Goal: Task Accomplishment & Management: Use online tool/utility

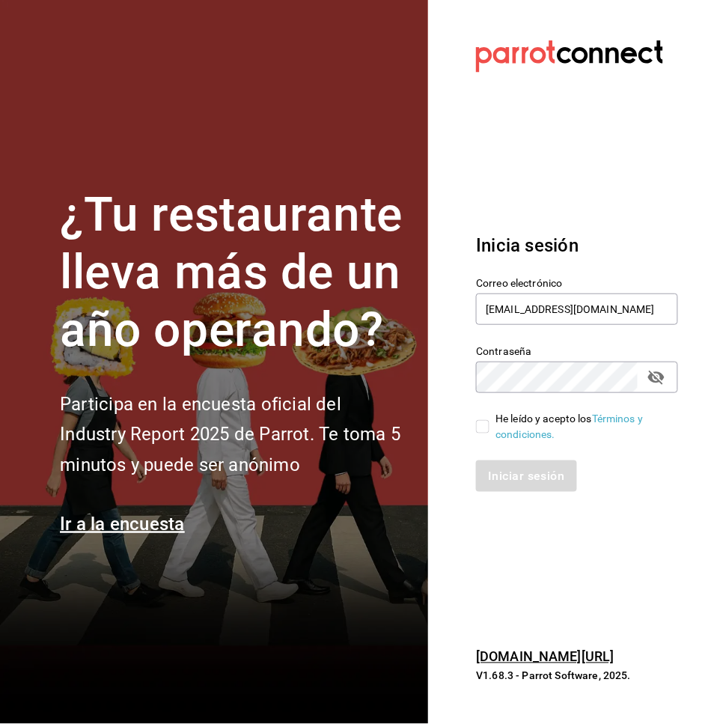
click at [479, 422] on input "He leído y acepto los Términos y condiciones." at bounding box center [482, 426] width 13 height 13
checkbox input "true"
click at [498, 470] on button "Iniciar sesión" at bounding box center [527, 475] width 102 height 31
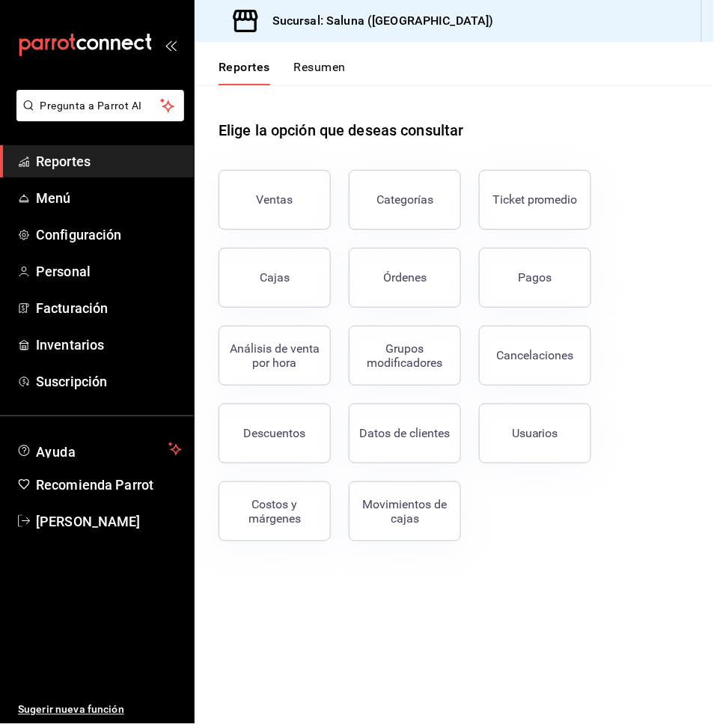
click at [282, 168] on div "Ventas" at bounding box center [266, 191] width 130 height 78
click at [282, 193] on div "Ventas" at bounding box center [275, 199] width 37 height 14
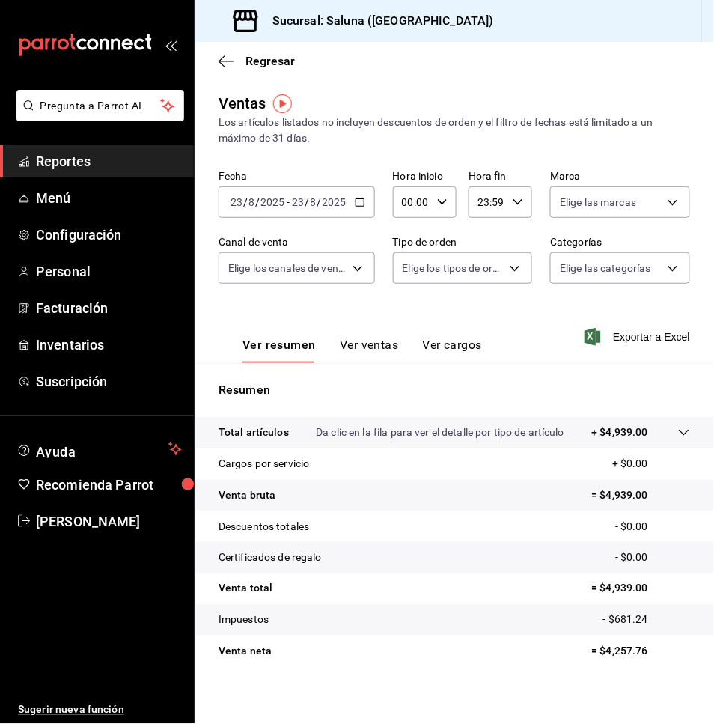
click at [331, 202] on input "2025" at bounding box center [334, 202] width 25 height 12
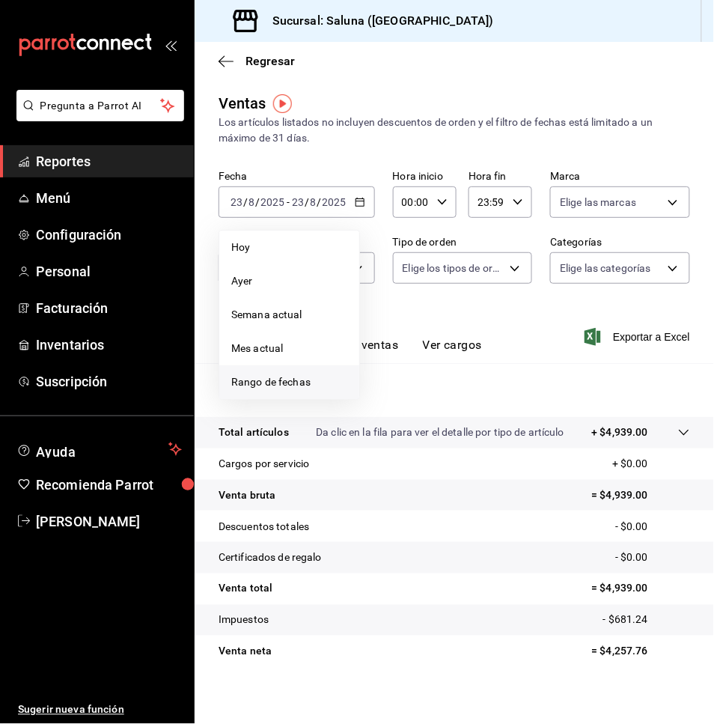
click at [273, 380] on span "Rango de fechas" at bounding box center [289, 382] width 116 height 16
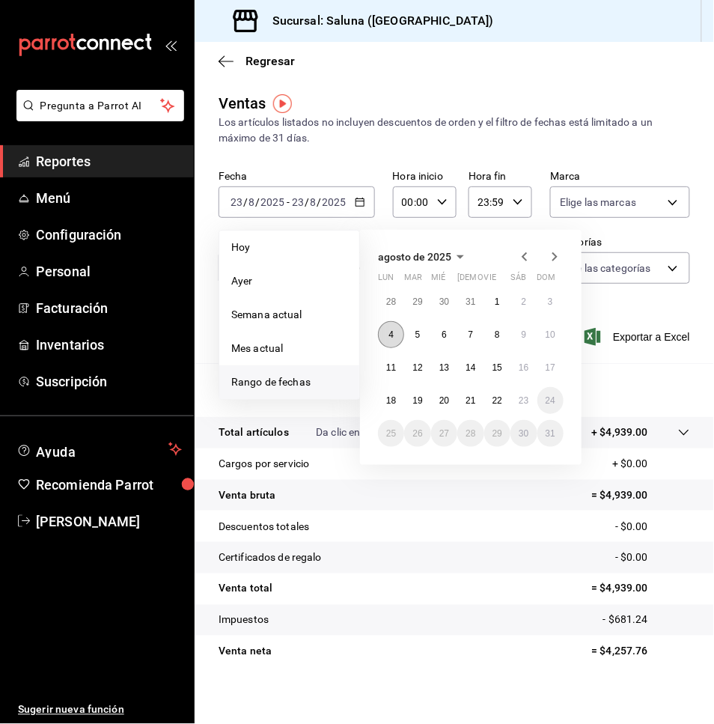
click at [394, 335] on button "4" at bounding box center [391, 334] width 26 height 27
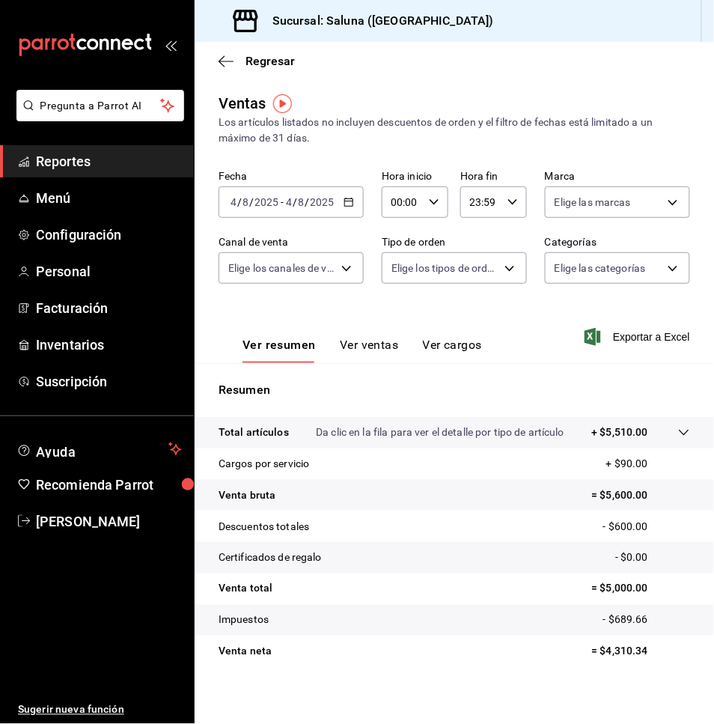
click at [290, 198] on input "4" at bounding box center [288, 202] width 7 height 12
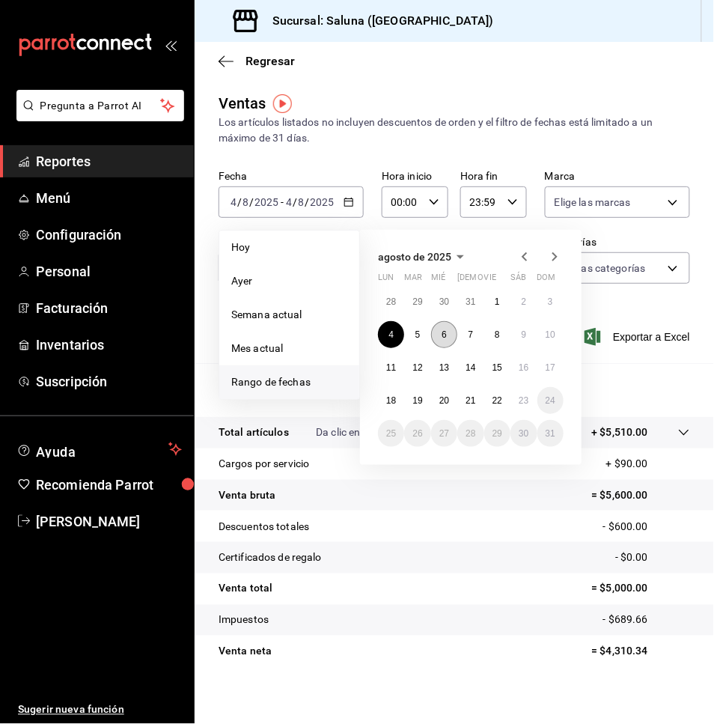
click at [442, 335] on abbr "6" at bounding box center [444, 334] width 5 height 10
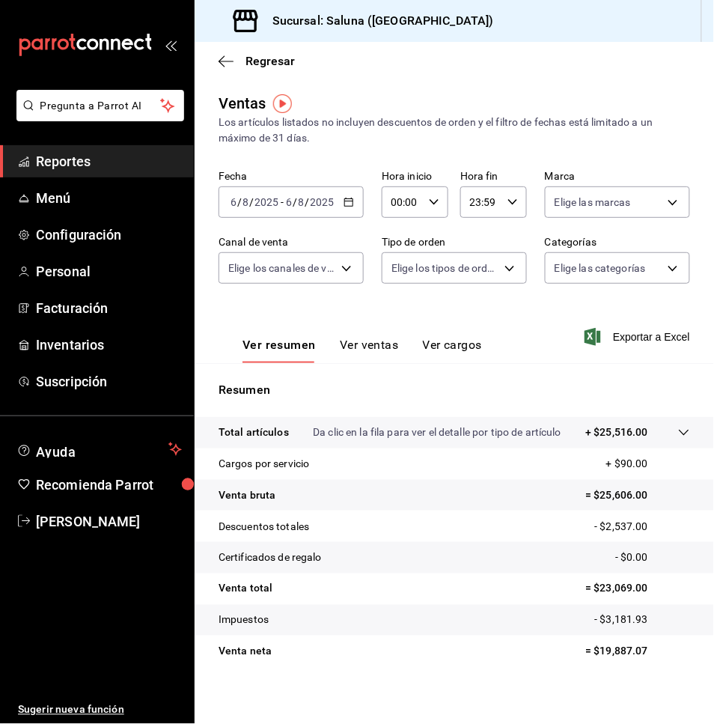
click at [300, 187] on div "[DATE] [DATE] - [DATE] [DATE]" at bounding box center [291, 201] width 145 height 31
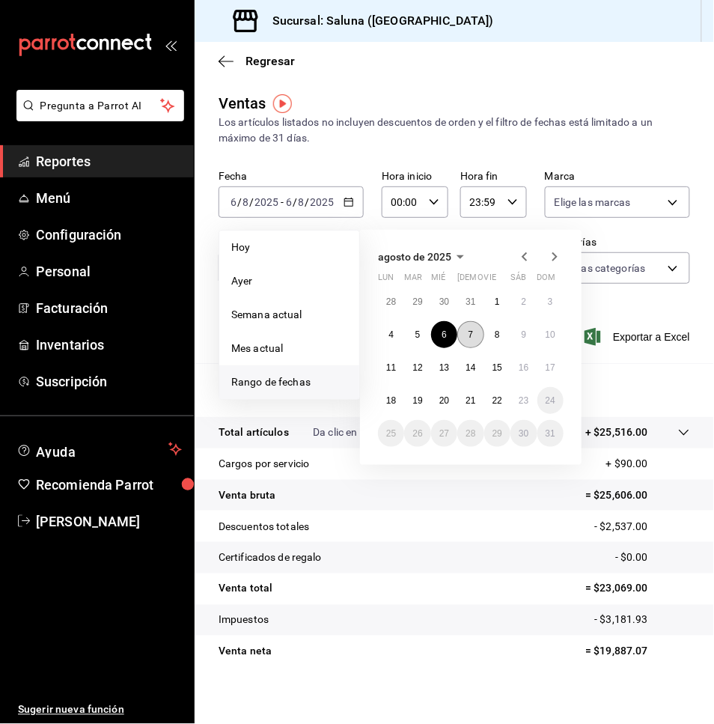
click at [469, 342] on button "7" at bounding box center [470, 334] width 26 height 27
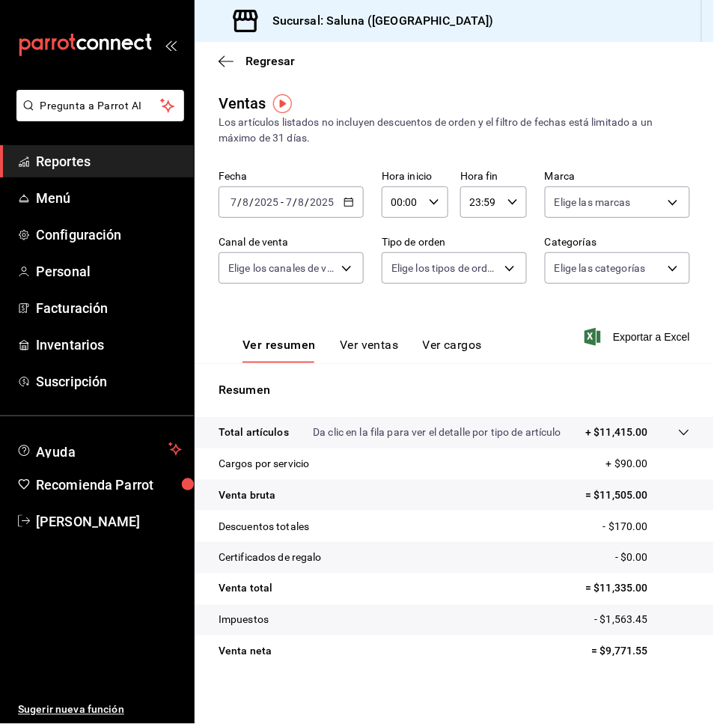
click at [323, 186] on div "[DATE] [DATE] - [DATE] [DATE]" at bounding box center [291, 201] width 145 height 31
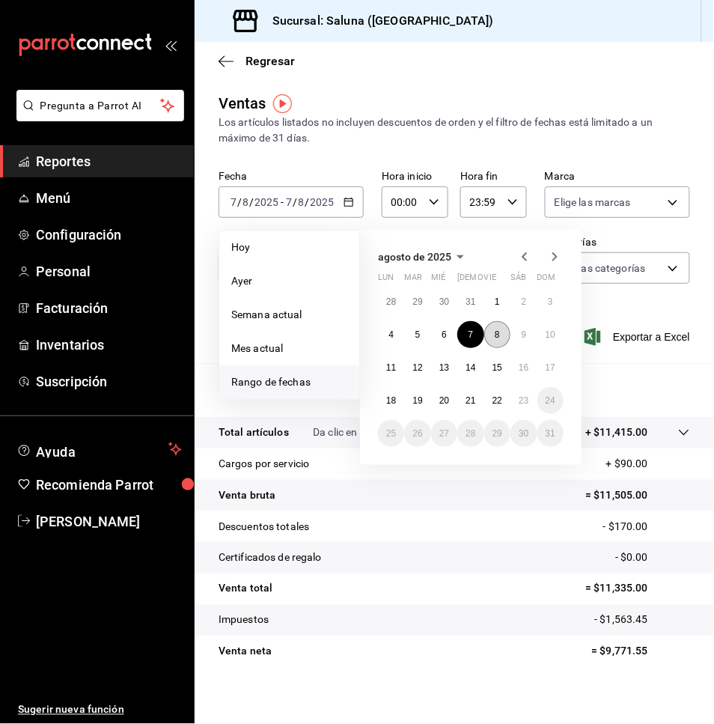
click at [497, 336] on abbr "8" at bounding box center [497, 334] width 5 height 10
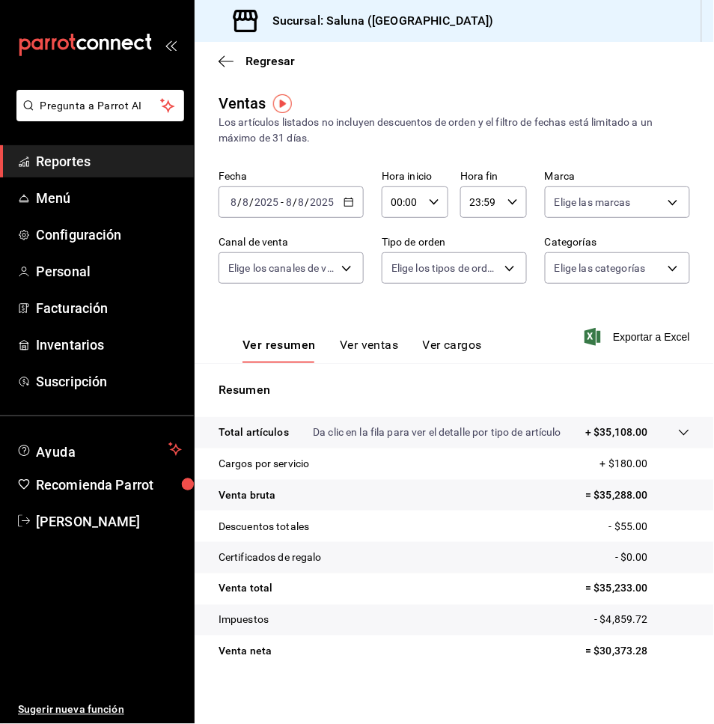
click at [344, 195] on div "[DATE] [DATE] - [DATE] [DATE]" at bounding box center [291, 201] width 145 height 31
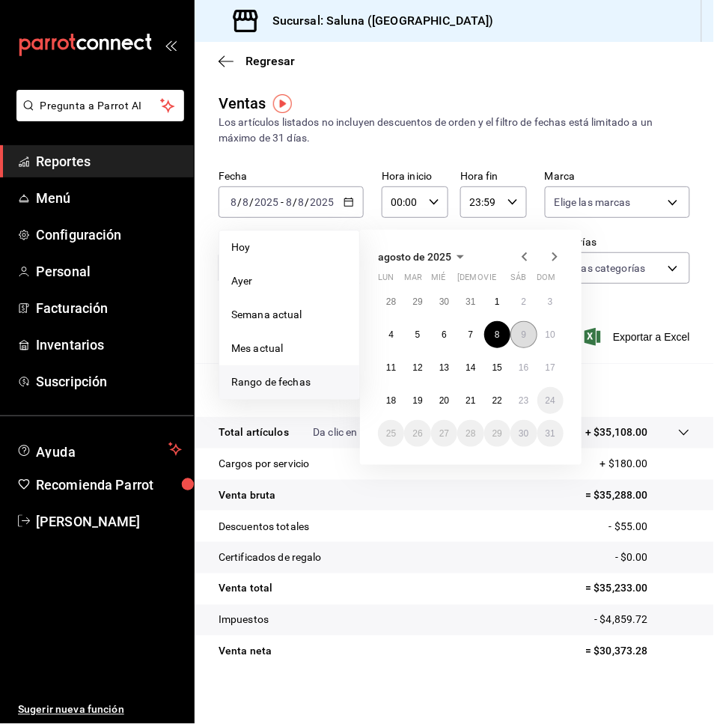
click at [531, 335] on button "9" at bounding box center [524, 334] width 26 height 27
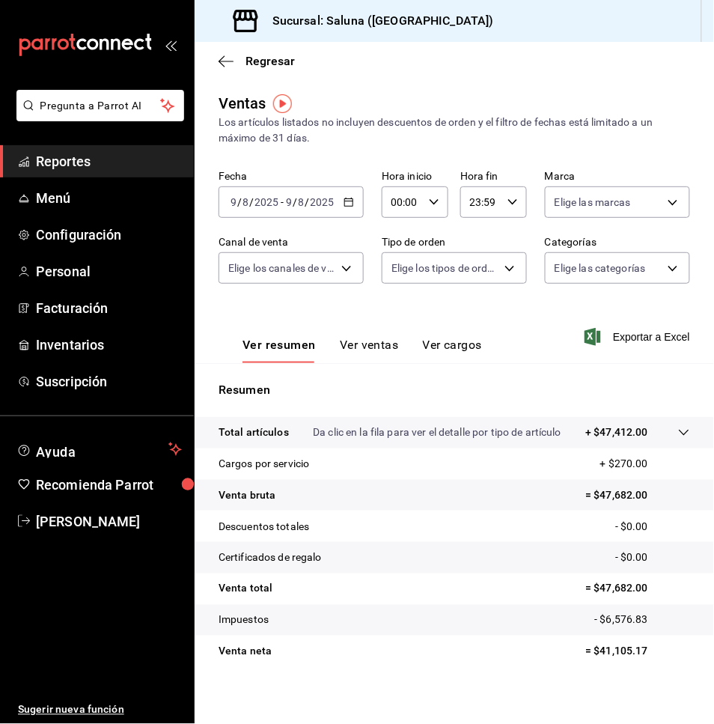
drag, startPoint x: 285, startPoint y: 215, endPoint x: 308, endPoint y: 223, distance: 25.3
click at [285, 213] on div "[DATE] [DATE] - [DATE] [DATE]" at bounding box center [291, 201] width 145 height 31
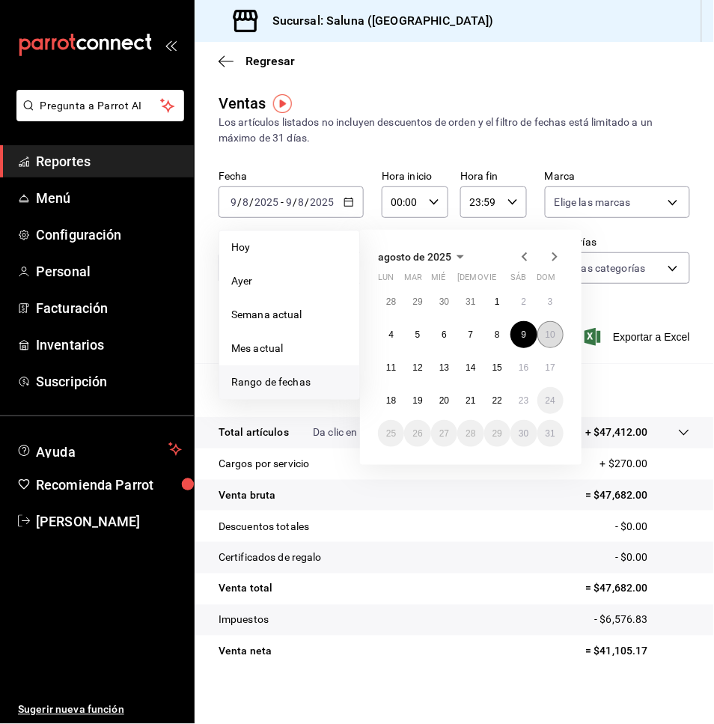
click at [544, 341] on button "10" at bounding box center [551, 334] width 26 height 27
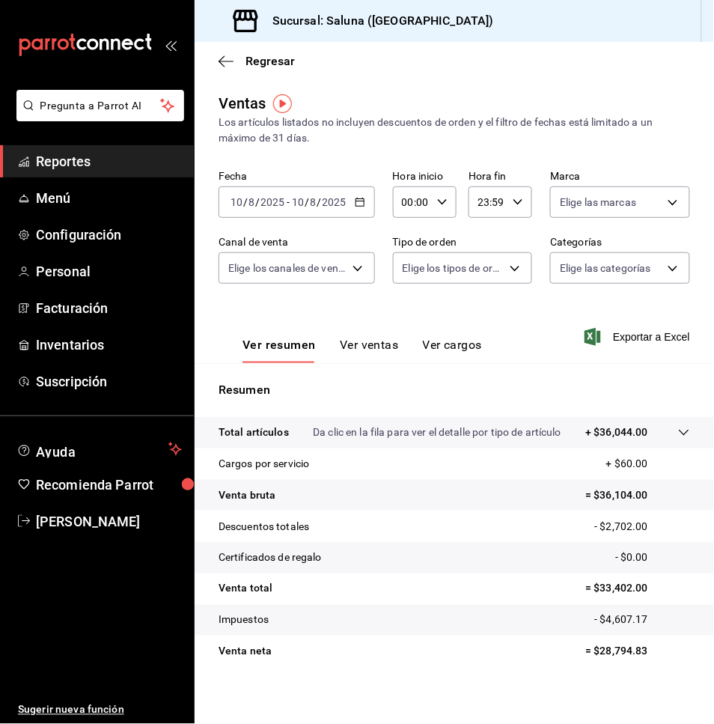
click at [320, 222] on div "Fecha [DATE] [DATE] - [DATE] [DATE] Hora inicio 00:00 Hora inicio Hora fin 23:5…" at bounding box center [455, 236] width 472 height 132
click at [329, 211] on div "[DATE] [DATE] - [DATE] [DATE]" at bounding box center [297, 201] width 156 height 31
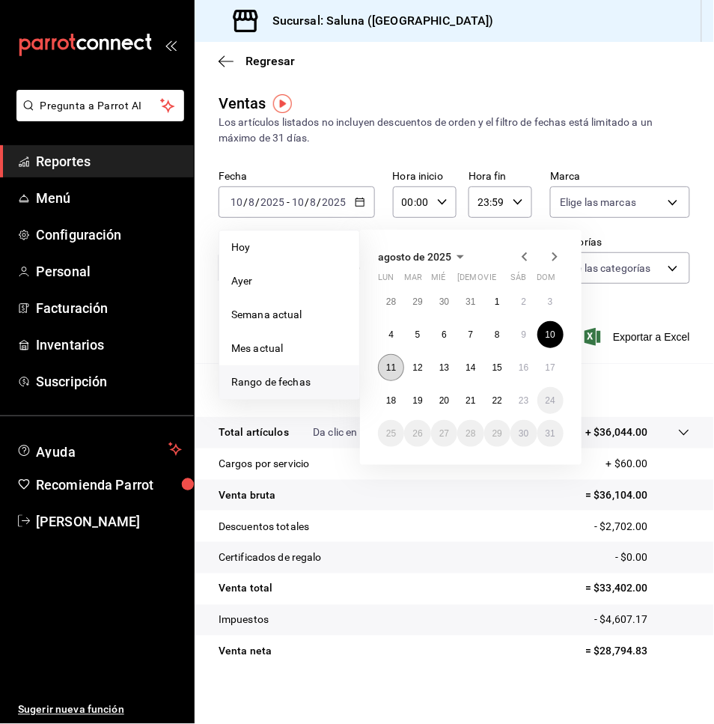
click at [401, 369] on button "11" at bounding box center [391, 367] width 26 height 27
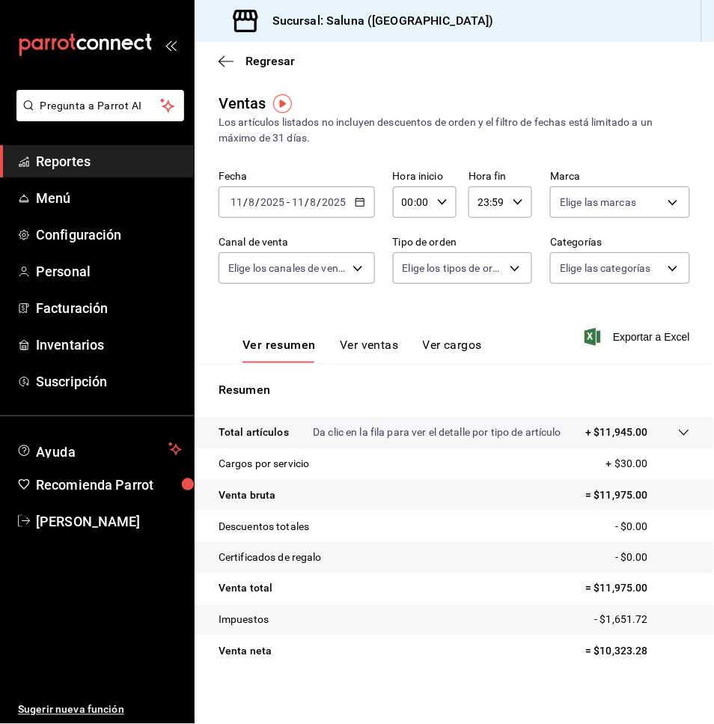
click at [325, 210] on div "[DATE] [DATE] - [DATE] [DATE]" at bounding box center [297, 201] width 156 height 31
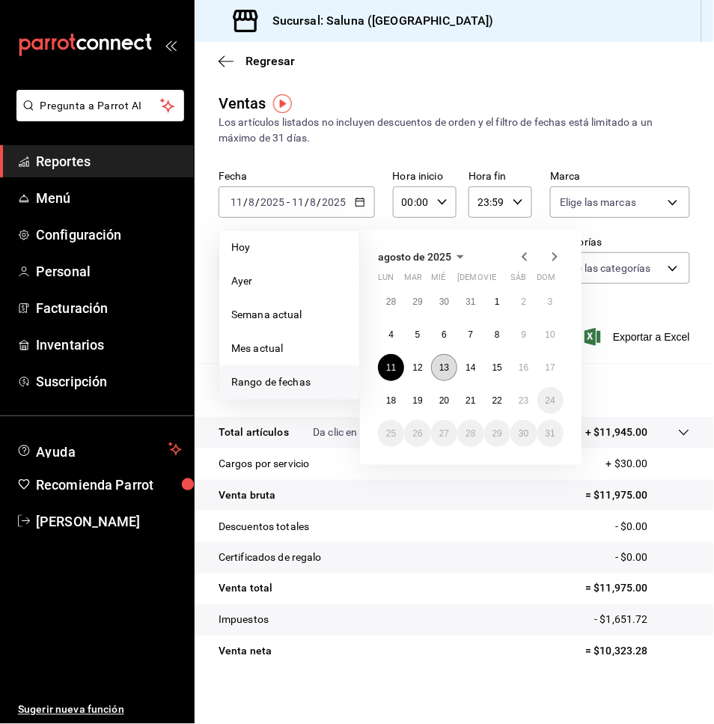
click at [440, 367] on abbr "13" at bounding box center [445, 367] width 10 height 10
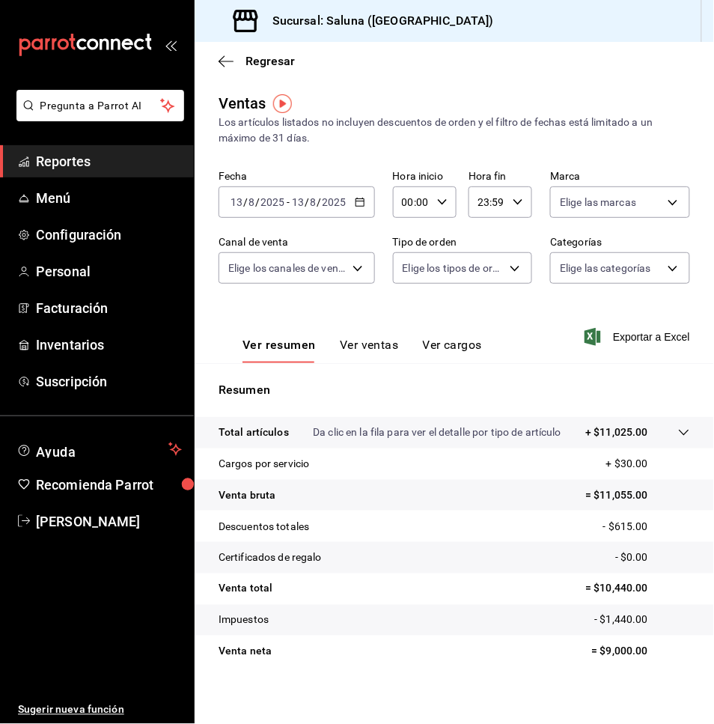
click at [308, 210] on div "[DATE] [DATE] - [DATE] [DATE]" at bounding box center [297, 201] width 156 height 31
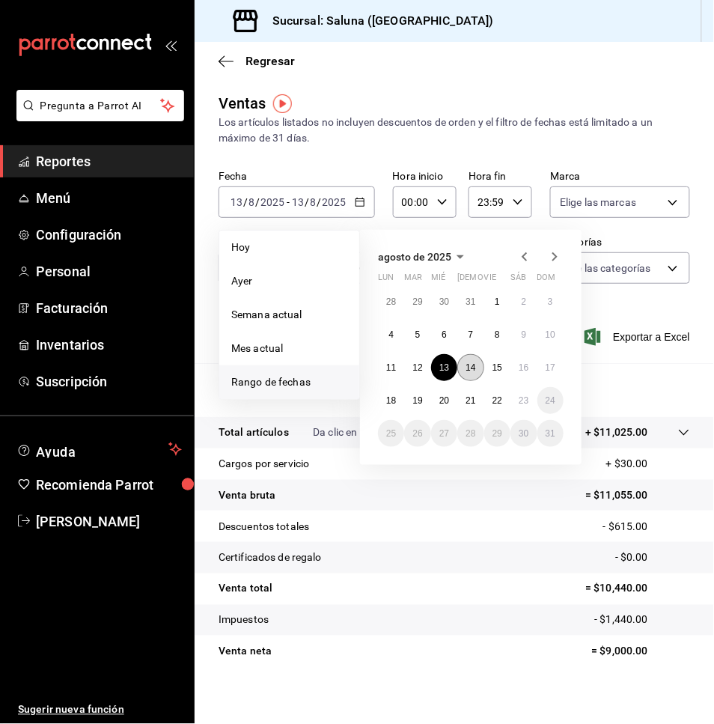
click at [472, 372] on abbr "14" at bounding box center [471, 367] width 10 height 10
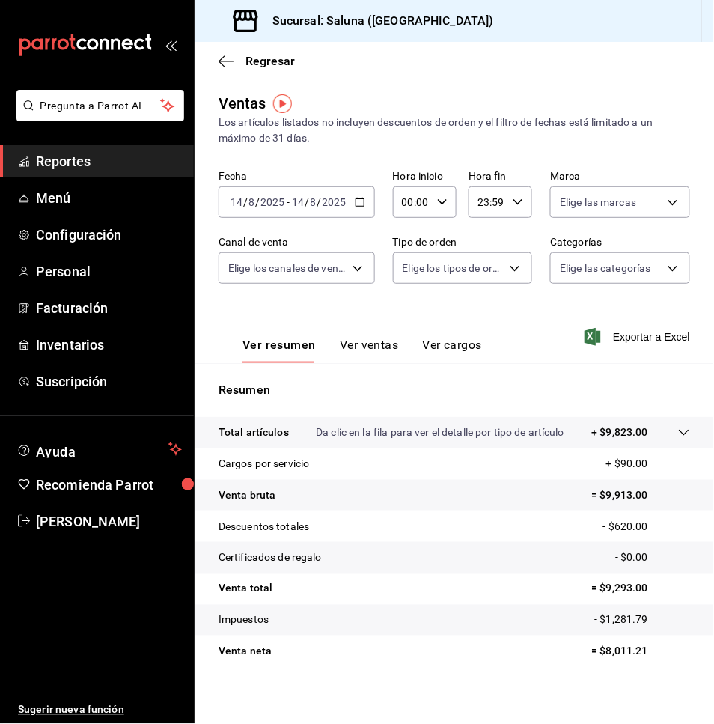
click at [255, 201] on span "/" at bounding box center [257, 202] width 4 height 12
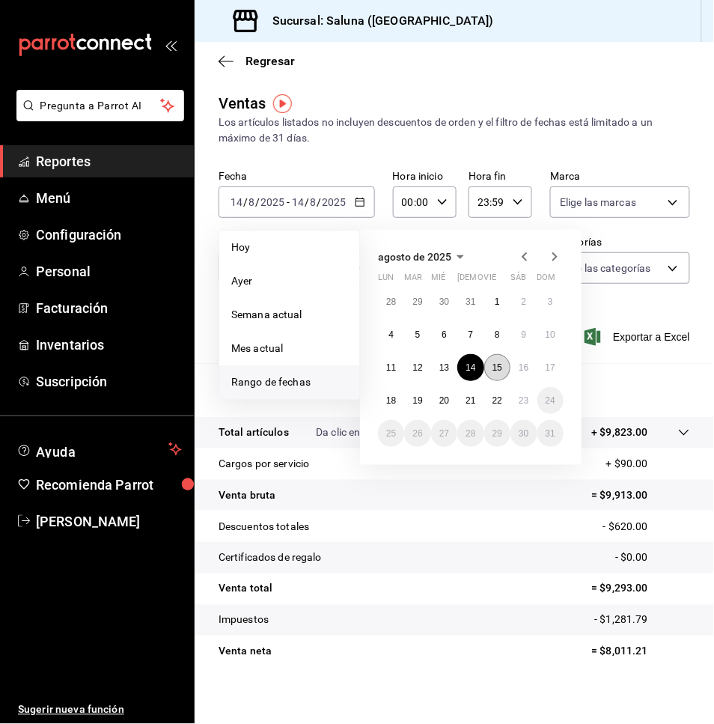
click at [489, 367] on button "15" at bounding box center [497, 367] width 26 height 27
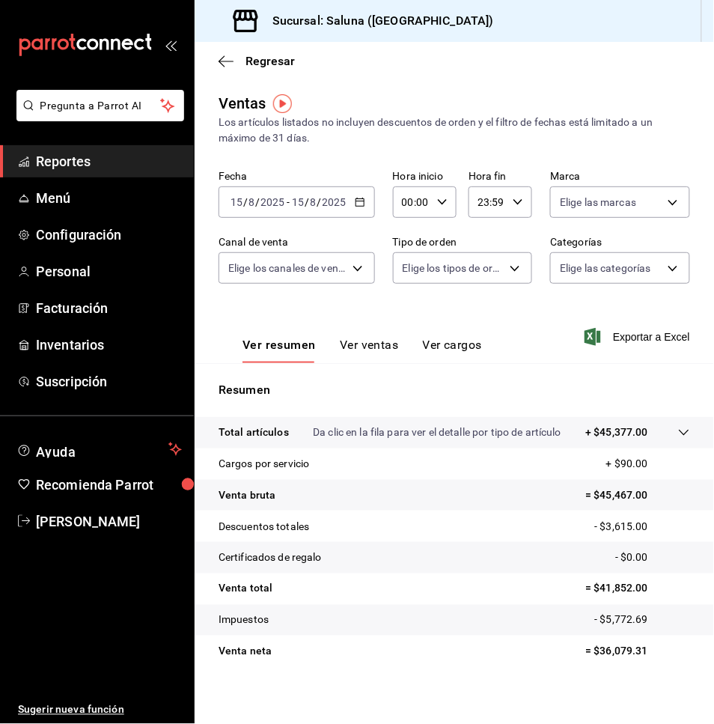
drag, startPoint x: 332, startPoint y: 185, endPoint x: 329, endPoint y: 196, distance: 11.6
click at [332, 185] on div "Fecha [DATE] [DATE] - [DATE] [DATE]" at bounding box center [297, 194] width 156 height 48
click at [329, 208] on div "[DATE] [DATE] - [DATE] [DATE]" at bounding box center [297, 201] width 156 height 31
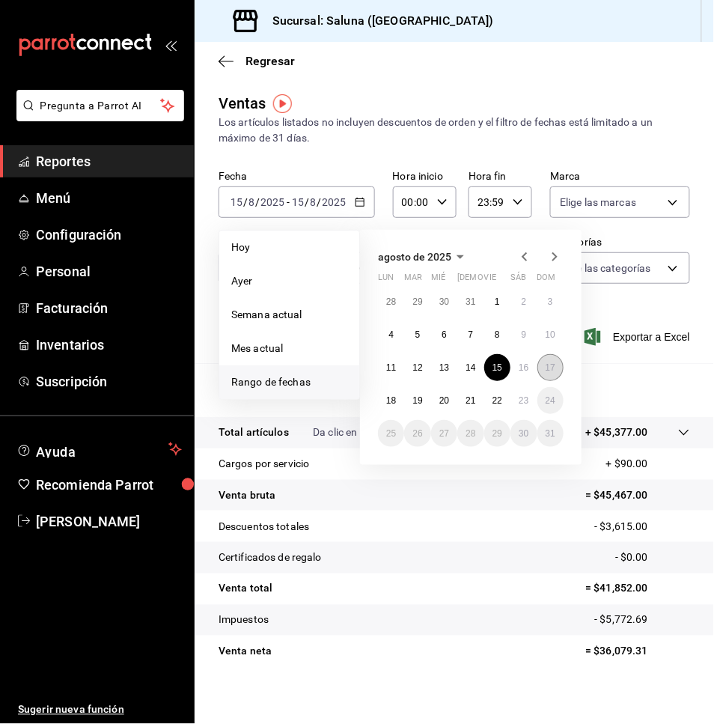
click at [540, 371] on button "17" at bounding box center [551, 367] width 26 height 27
click at [523, 370] on abbr "16" at bounding box center [524, 367] width 10 height 10
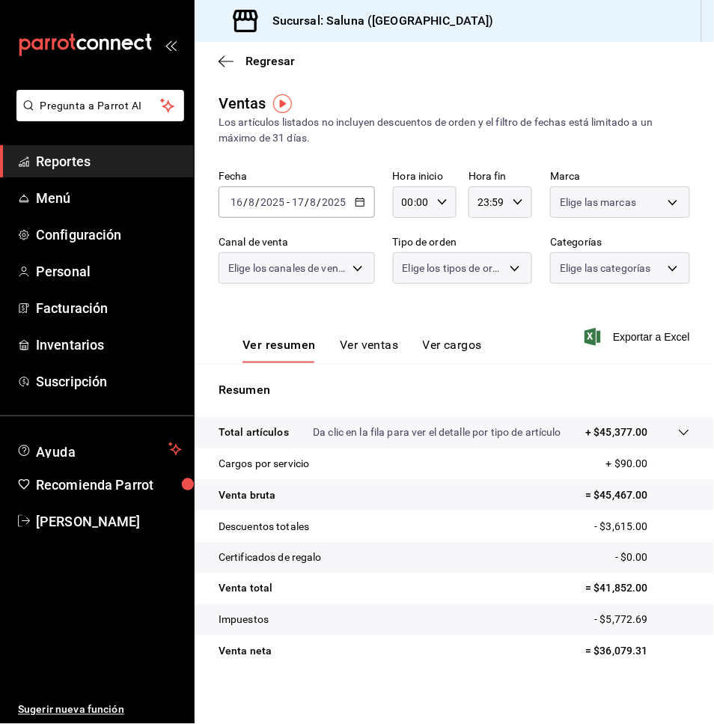
click at [523, 370] on div "Resumen Total artículos Da clic en la fila para ver el detalle por tipo de artí…" at bounding box center [455, 524] width 520 height 322
click at [283, 191] on div "[DATE] [DATE] - [DATE] [DATE]" at bounding box center [297, 201] width 156 height 31
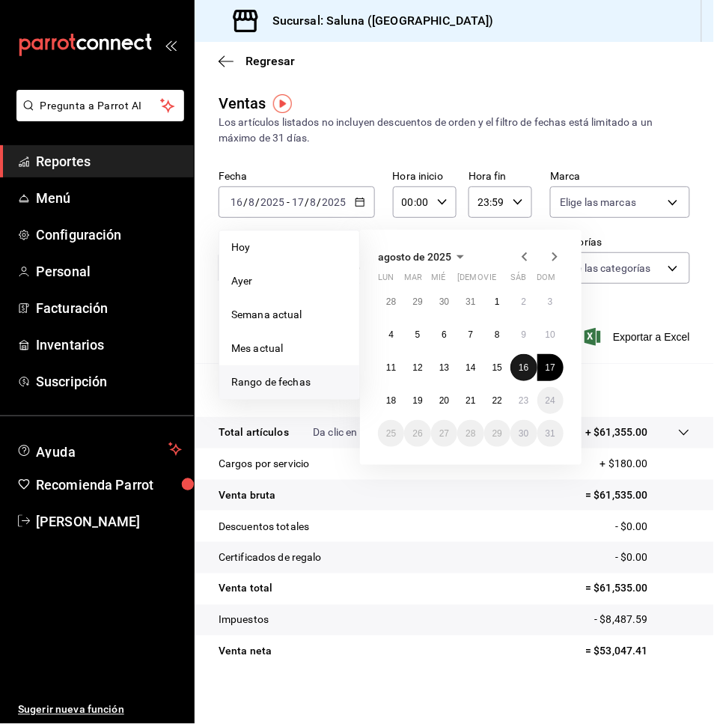
click at [521, 369] on abbr "16" at bounding box center [524, 367] width 10 height 10
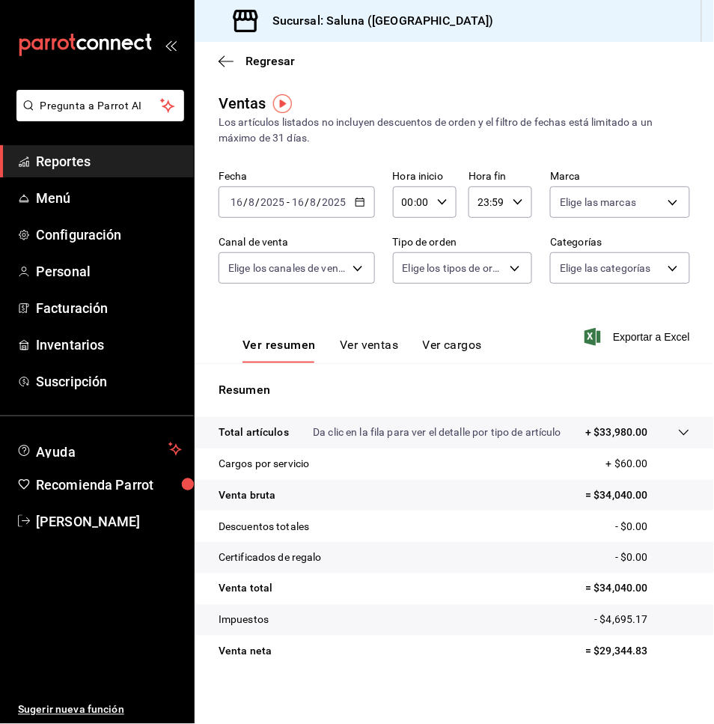
click at [253, 220] on div "Fecha [DATE] [DATE] - [DATE] [DATE] Hora inicio 00:00 Hora inicio Hora fin 23:5…" at bounding box center [455, 236] width 472 height 132
click at [274, 196] on input "2025" at bounding box center [272, 202] width 25 height 12
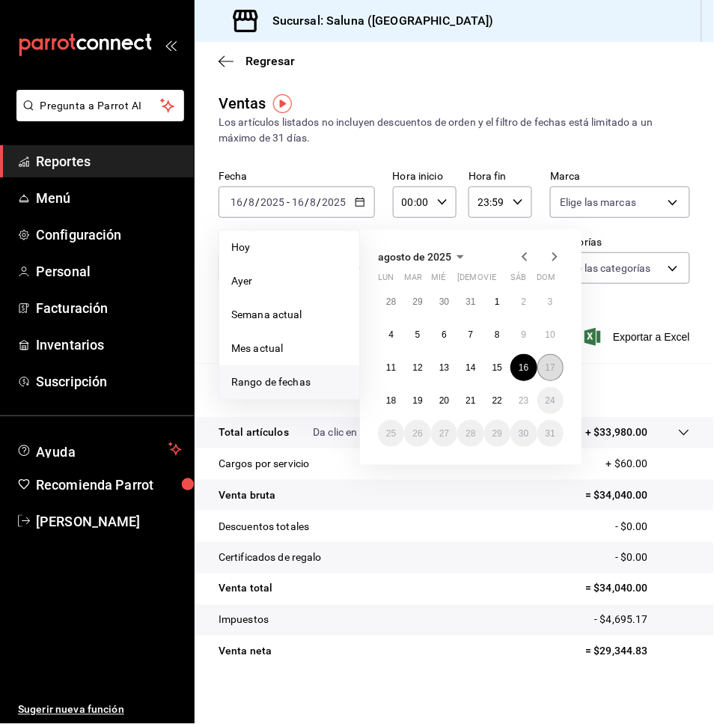
click at [550, 364] on abbr "17" at bounding box center [551, 367] width 10 height 10
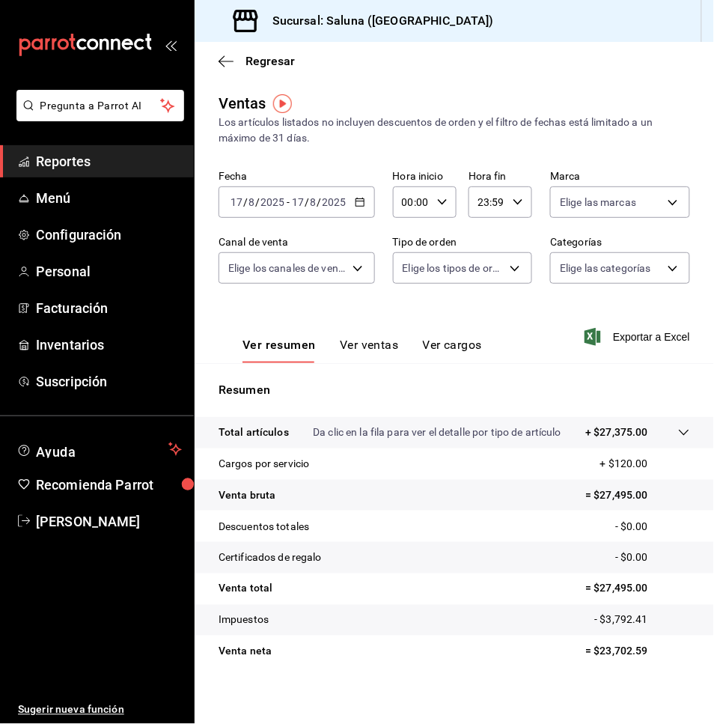
click at [487, 216] on input "23:59" at bounding box center [488, 202] width 38 height 30
click at [481, 294] on span "14" at bounding box center [479, 300] width 7 height 12
click at [522, 234] on div "00" at bounding box center [510, 240] width 31 height 36
click at [507, 244] on span "00" at bounding box center [510, 240] width 7 height 12
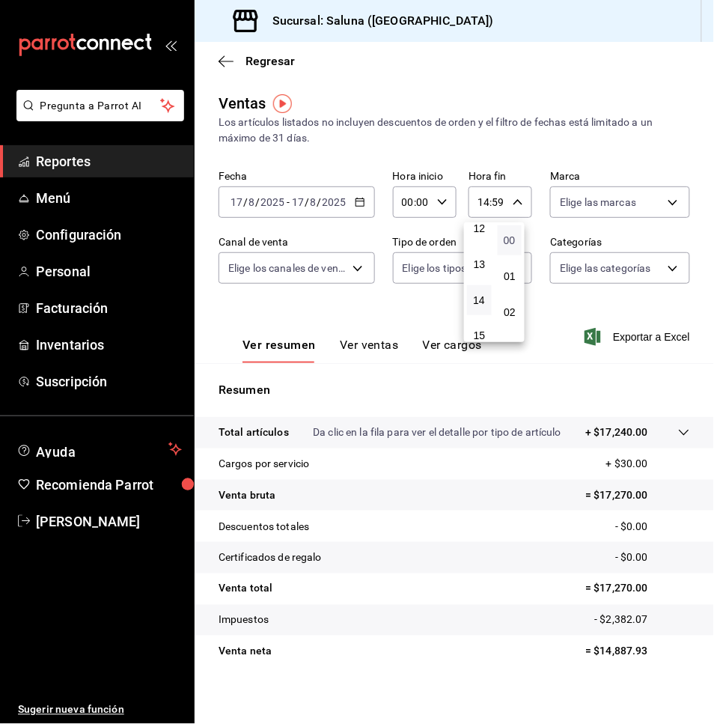
type input "14:00"
click at [507, 244] on span "00" at bounding box center [510, 240] width 7 height 12
click at [314, 201] on div at bounding box center [357, 362] width 714 height 724
click at [315, 198] on input "8" at bounding box center [313, 202] width 7 height 12
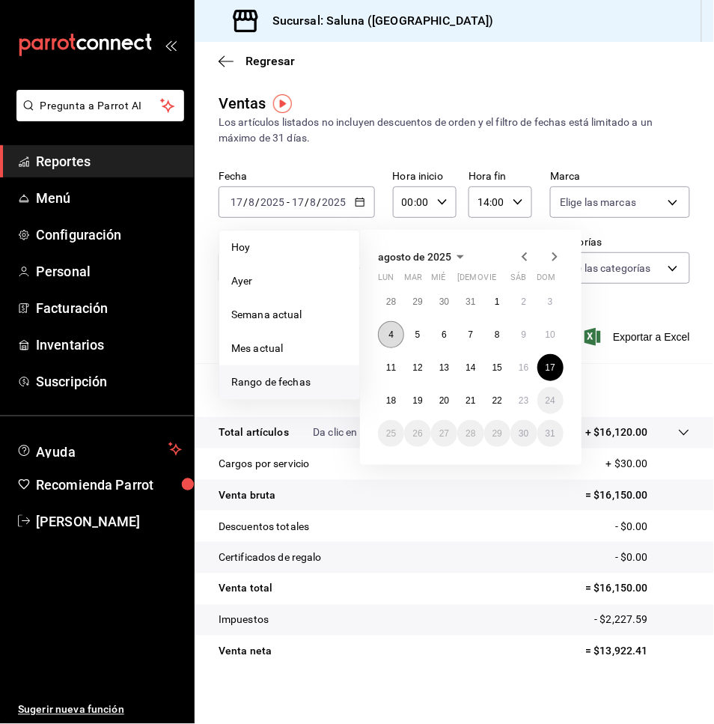
click at [392, 342] on button "4" at bounding box center [391, 334] width 26 height 27
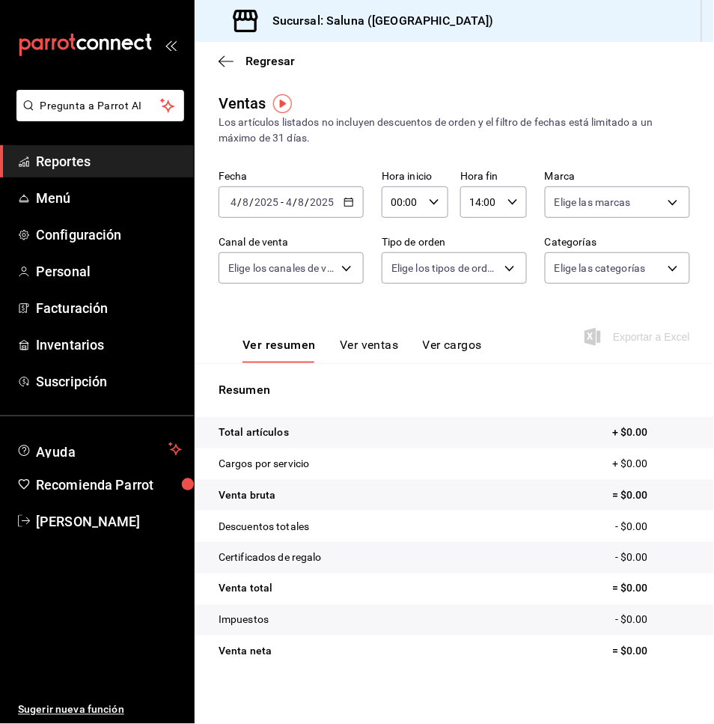
click at [276, 207] on input "2025" at bounding box center [266, 202] width 25 height 12
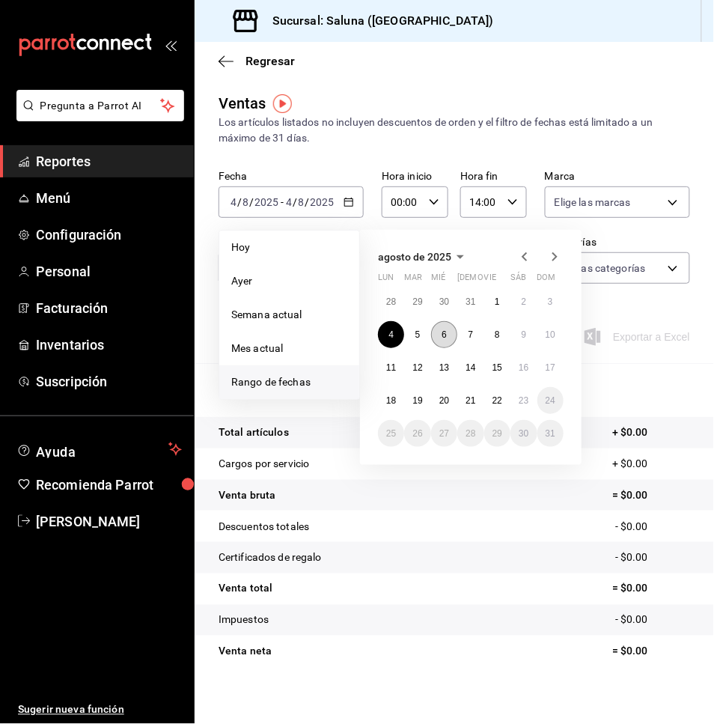
click at [436, 326] on button "6" at bounding box center [444, 334] width 26 height 27
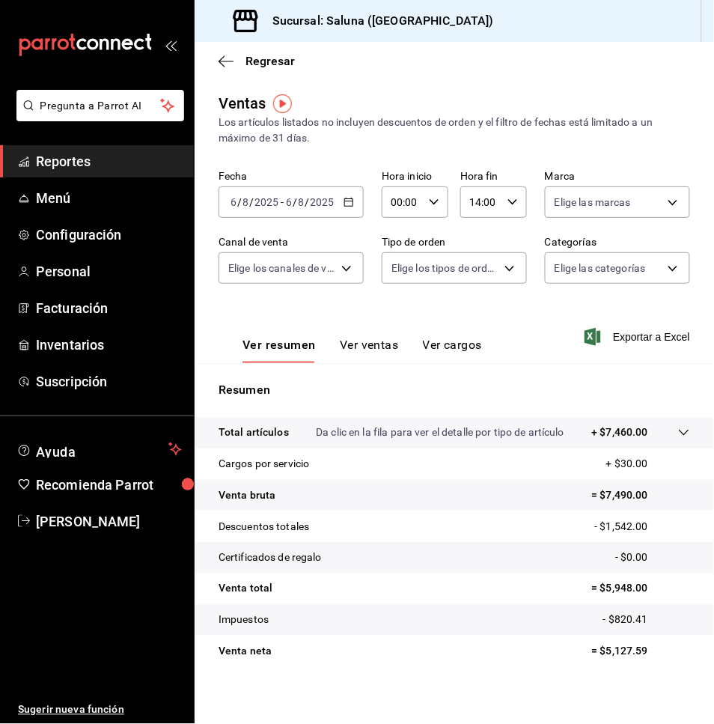
click at [291, 192] on div "[DATE] [DATE] - [DATE] [DATE]" at bounding box center [291, 201] width 145 height 31
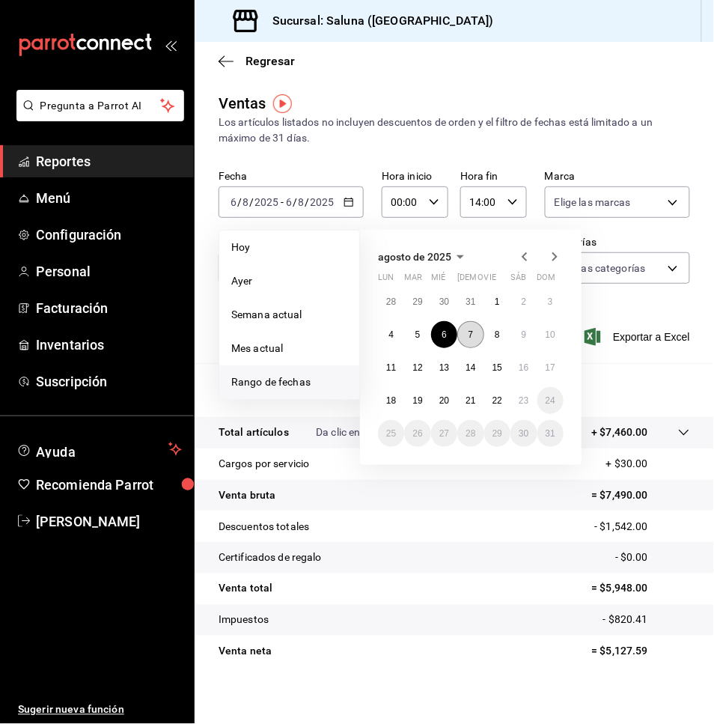
click at [463, 340] on button "7" at bounding box center [470, 334] width 26 height 27
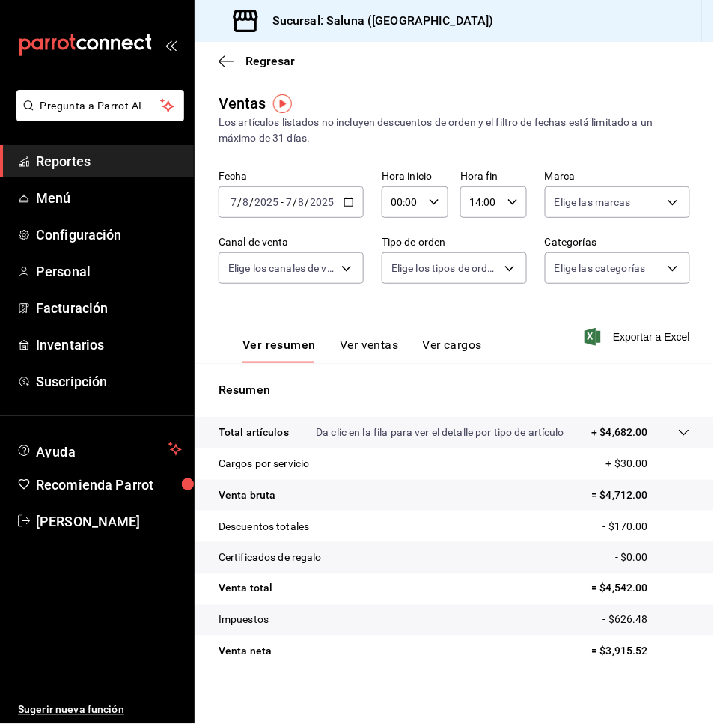
click at [309, 194] on div "[DATE] [DATE] - [DATE] [DATE]" at bounding box center [291, 201] width 145 height 31
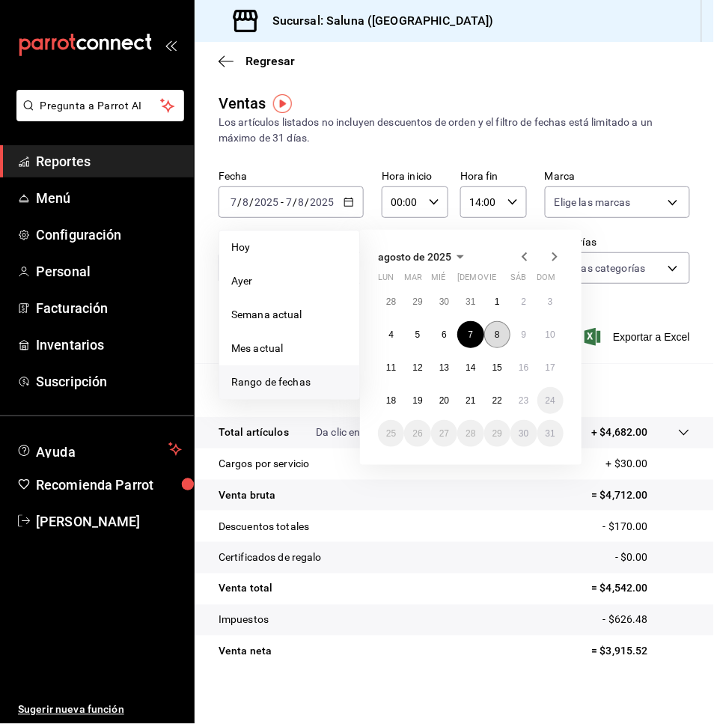
click at [502, 341] on button "8" at bounding box center [497, 334] width 26 height 27
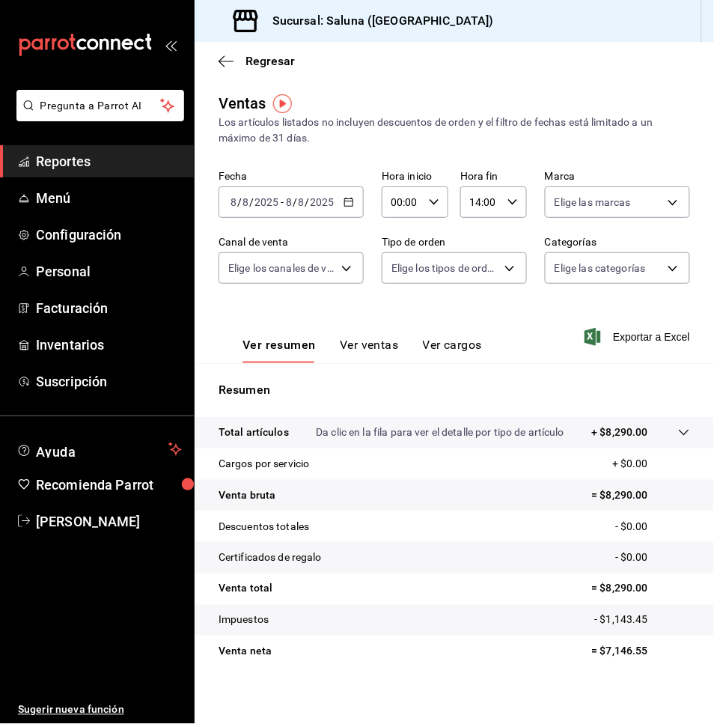
click at [295, 207] on span "/" at bounding box center [295, 202] width 4 height 12
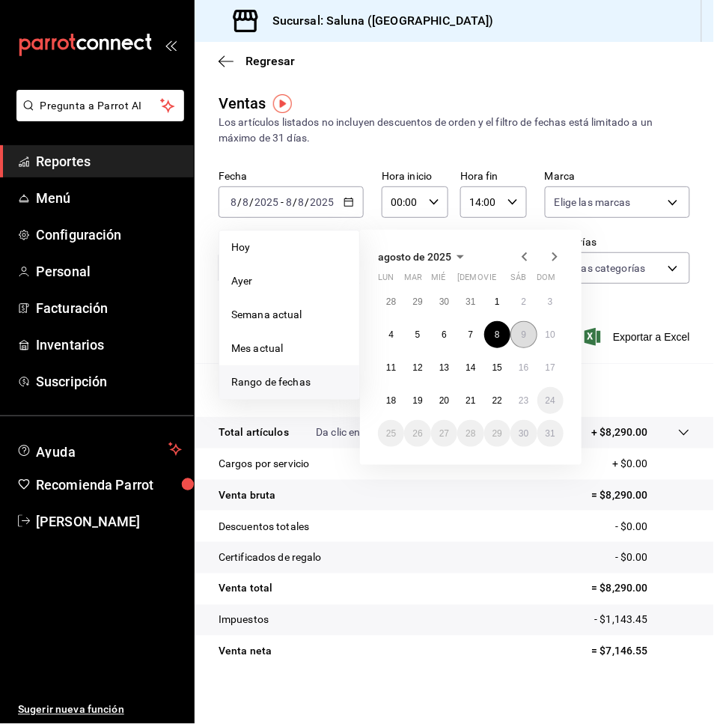
click at [526, 329] on button "9" at bounding box center [524, 334] width 26 height 27
click at [525, 329] on button "9" at bounding box center [524, 334] width 26 height 27
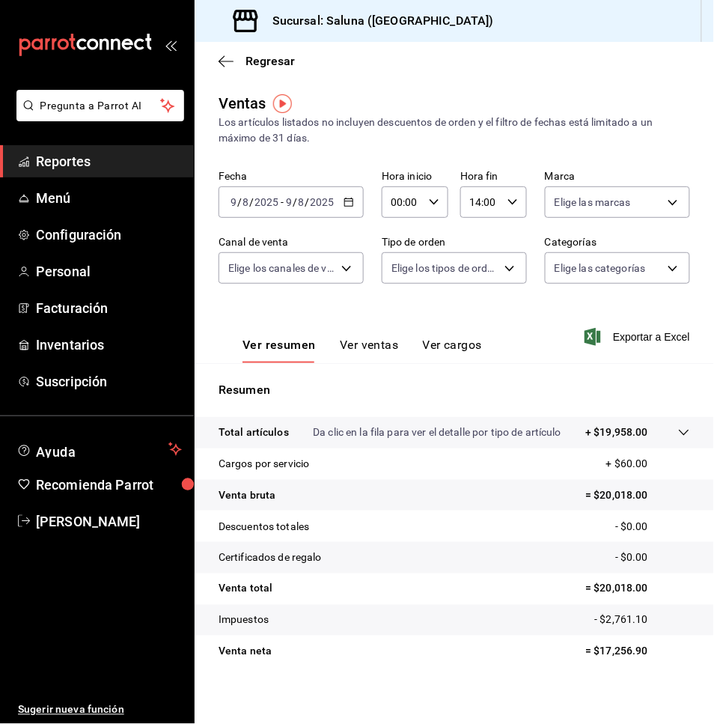
click at [265, 196] on input "2025" at bounding box center [266, 202] width 25 height 12
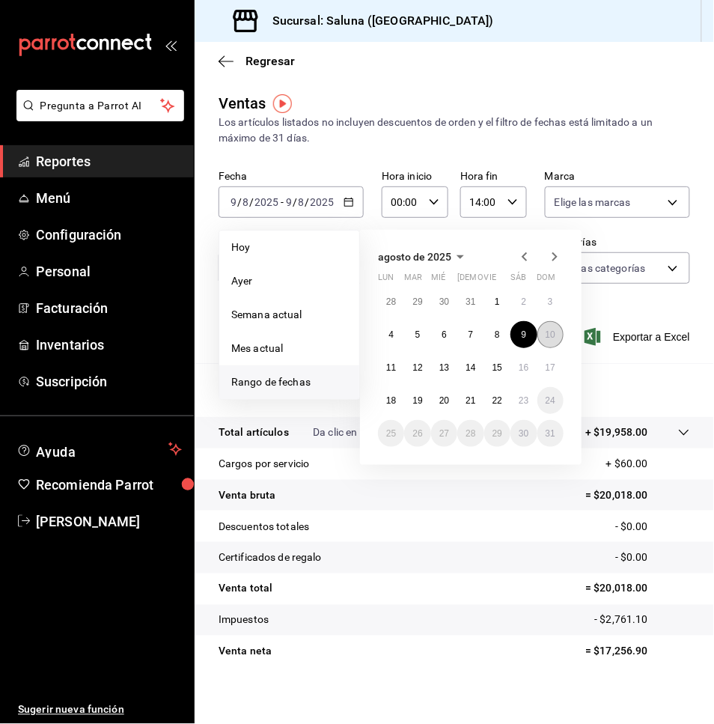
click at [554, 343] on button "10" at bounding box center [551, 334] width 26 height 27
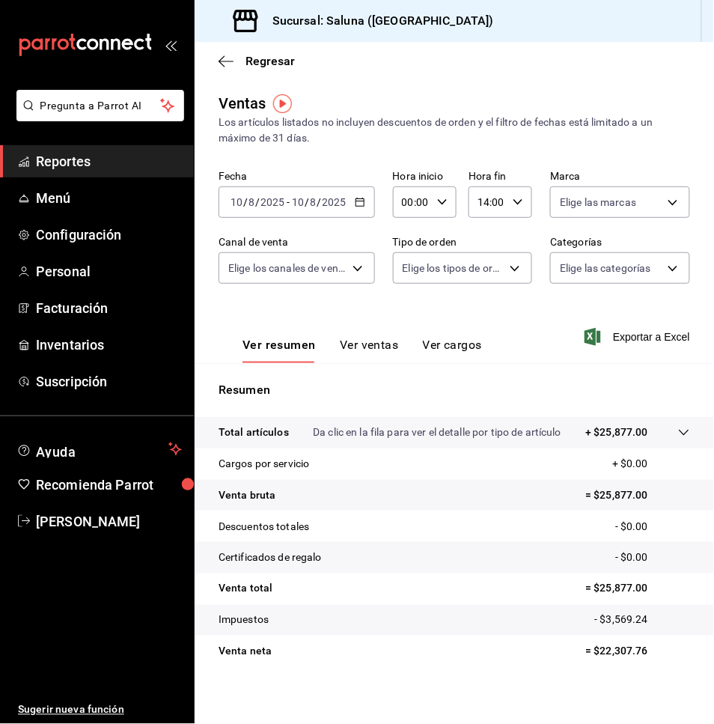
click at [337, 198] on input "2025" at bounding box center [334, 202] width 25 height 12
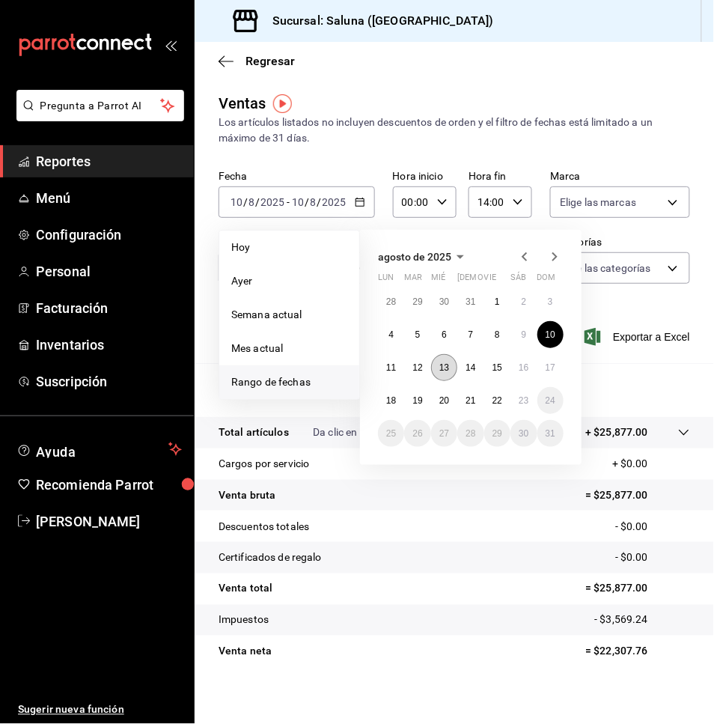
click at [436, 371] on button "13" at bounding box center [444, 367] width 26 height 27
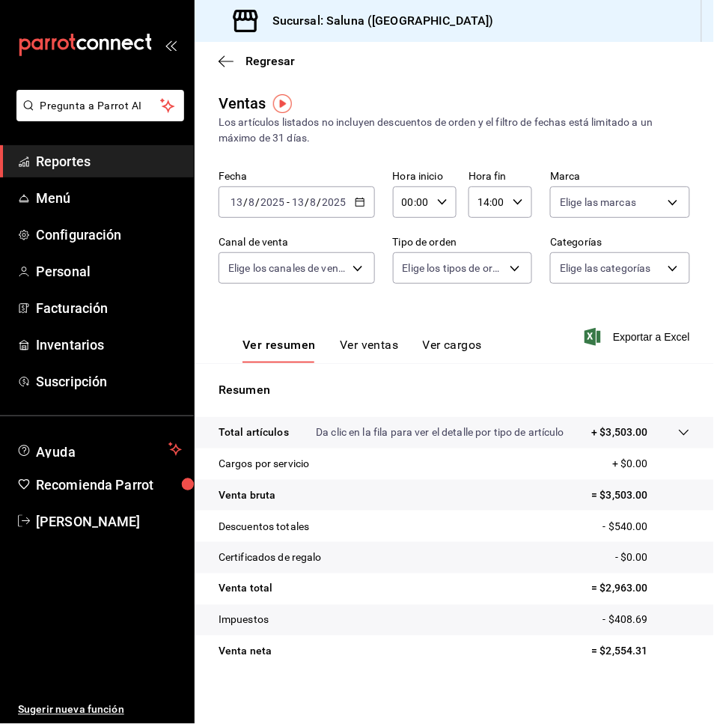
click at [348, 207] on div "[DATE] [DATE] - [DATE] [DATE]" at bounding box center [297, 201] width 156 height 31
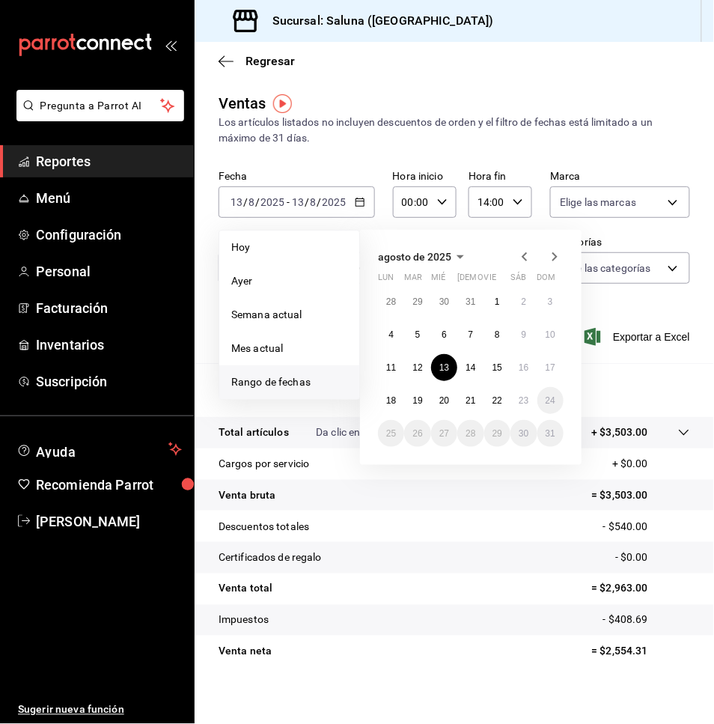
click at [482, 374] on div "28 29 30 31 1 2 3 4 5 6 7 8 9 10 11 12 13 14 15 16 17 18 19 20 21 22 23 24 25 2…" at bounding box center [471, 367] width 186 height 159
click at [472, 374] on button "14" at bounding box center [470, 367] width 26 height 27
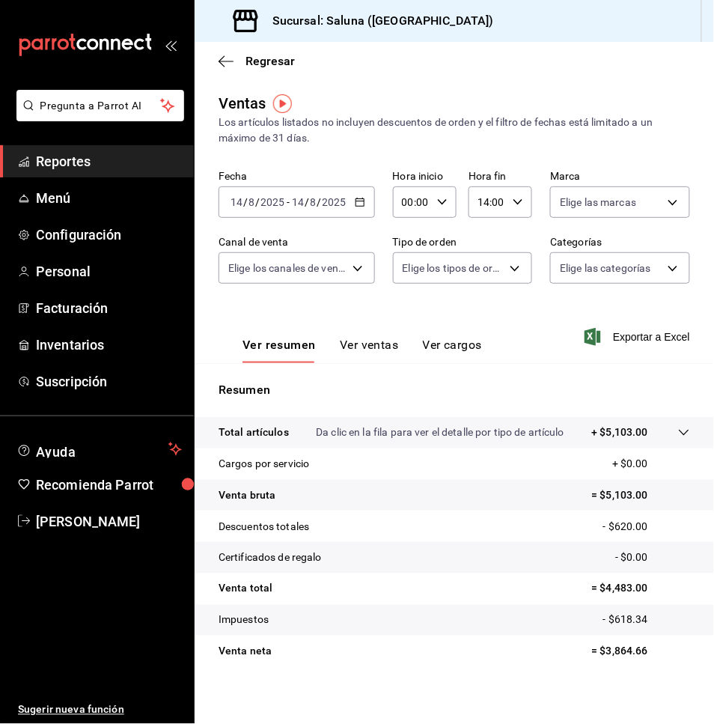
click at [291, 215] on div "[DATE] [DATE] - [DATE] [DATE]" at bounding box center [297, 201] width 156 height 31
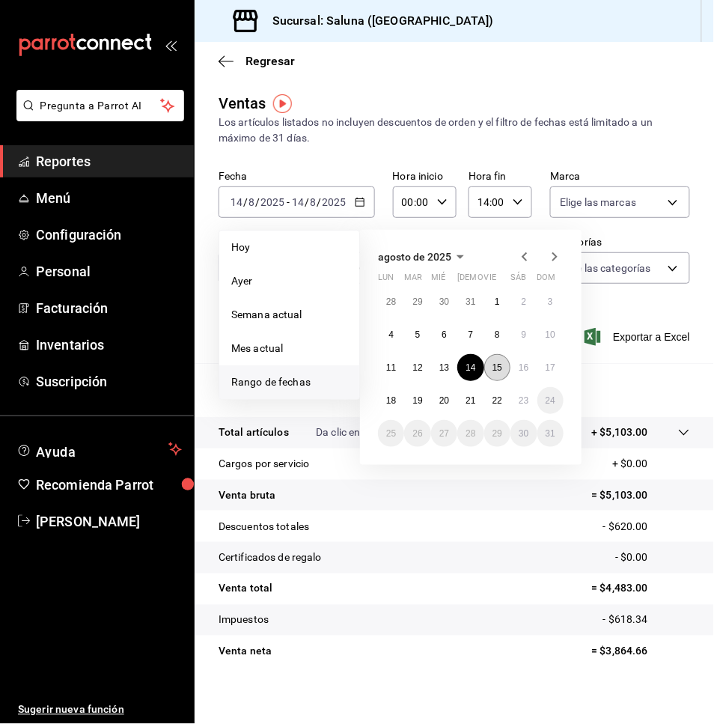
click at [497, 377] on button "15" at bounding box center [497, 367] width 26 height 27
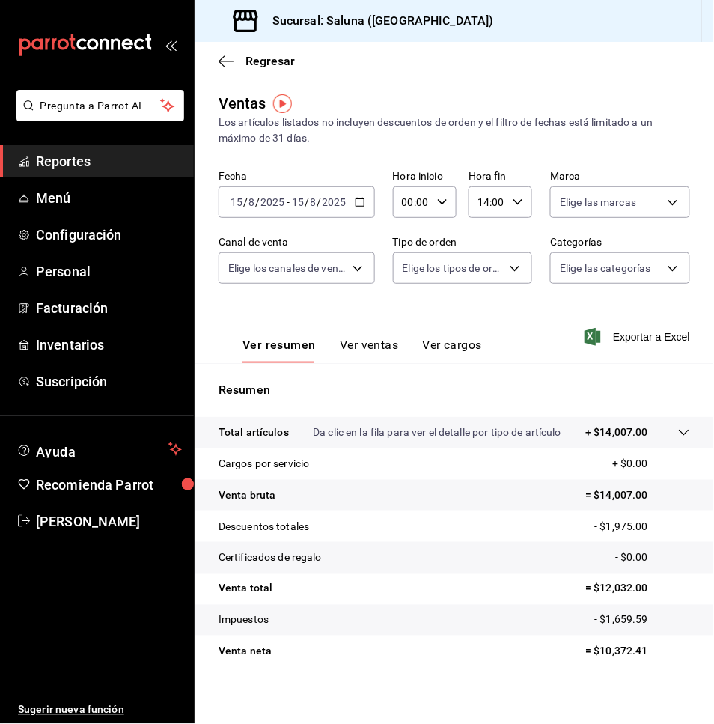
click at [340, 203] on input "2025" at bounding box center [334, 202] width 25 height 12
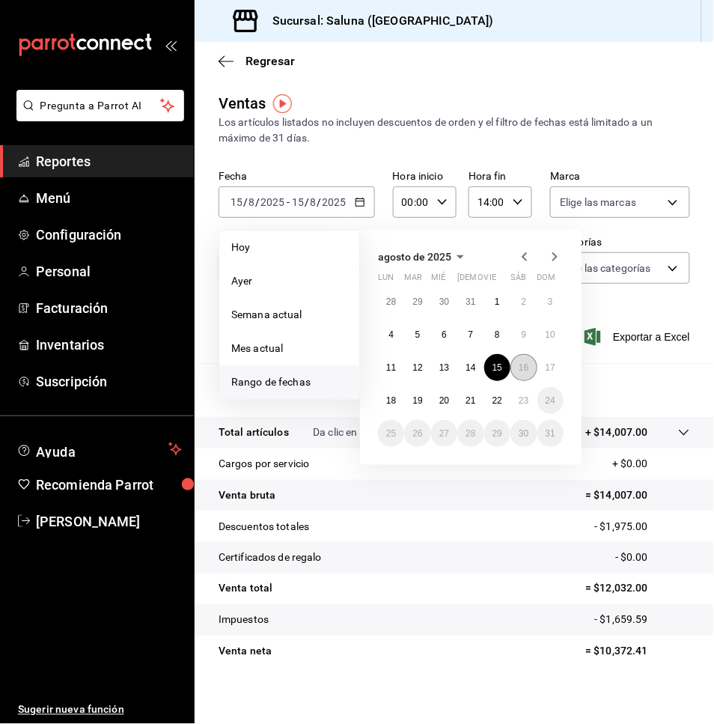
click at [523, 366] on abbr "16" at bounding box center [524, 367] width 10 height 10
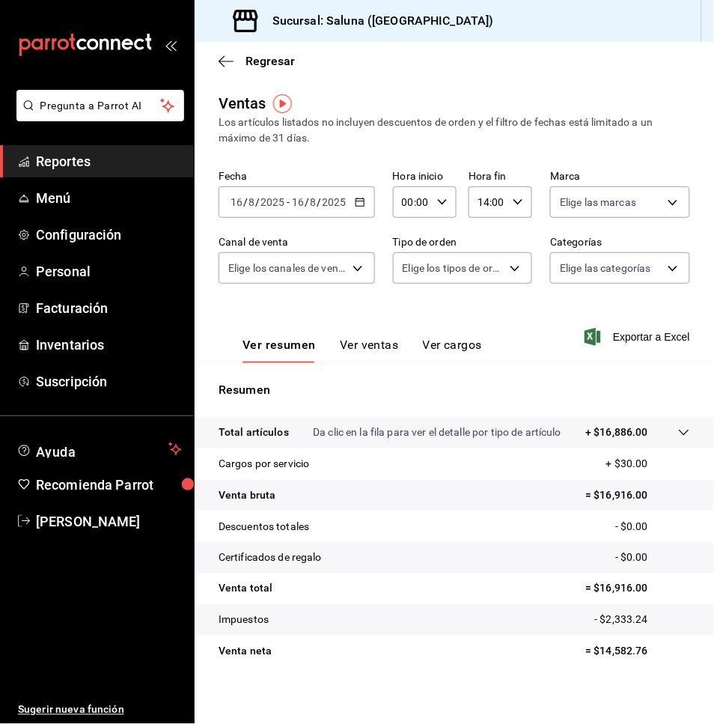
click at [305, 192] on div "[DATE] [DATE] - [DATE] [DATE]" at bounding box center [297, 201] width 156 height 31
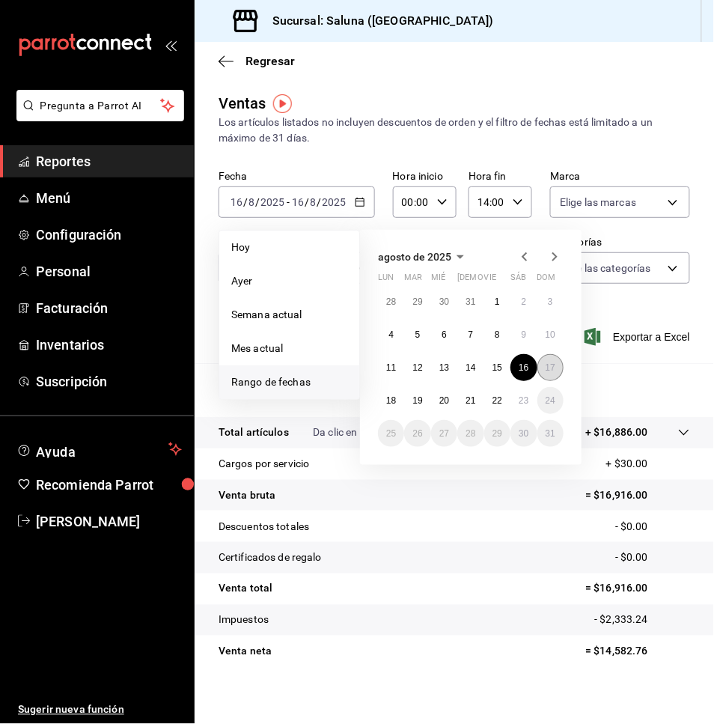
click at [538, 371] on button "17" at bounding box center [551, 367] width 26 height 27
